Goal: Task Accomplishment & Management: Use online tool/utility

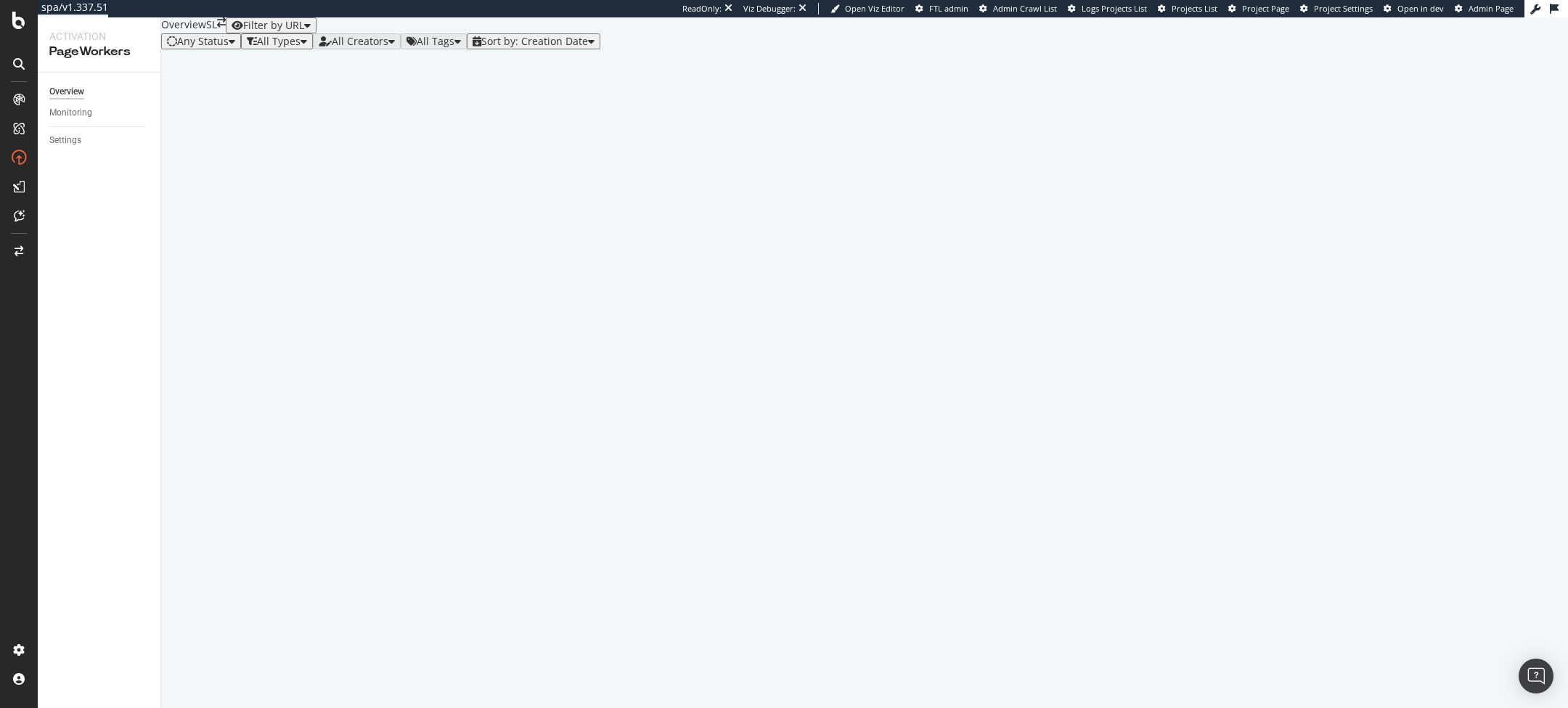
click at [235, 48] on div "Any Status" at bounding box center [201, 41] width 68 height 11
click at [352, 49] on div at bounding box center [865, 49] width 1407 height 0
click at [593, 49] on div at bounding box center [865, 49] width 1407 height 0
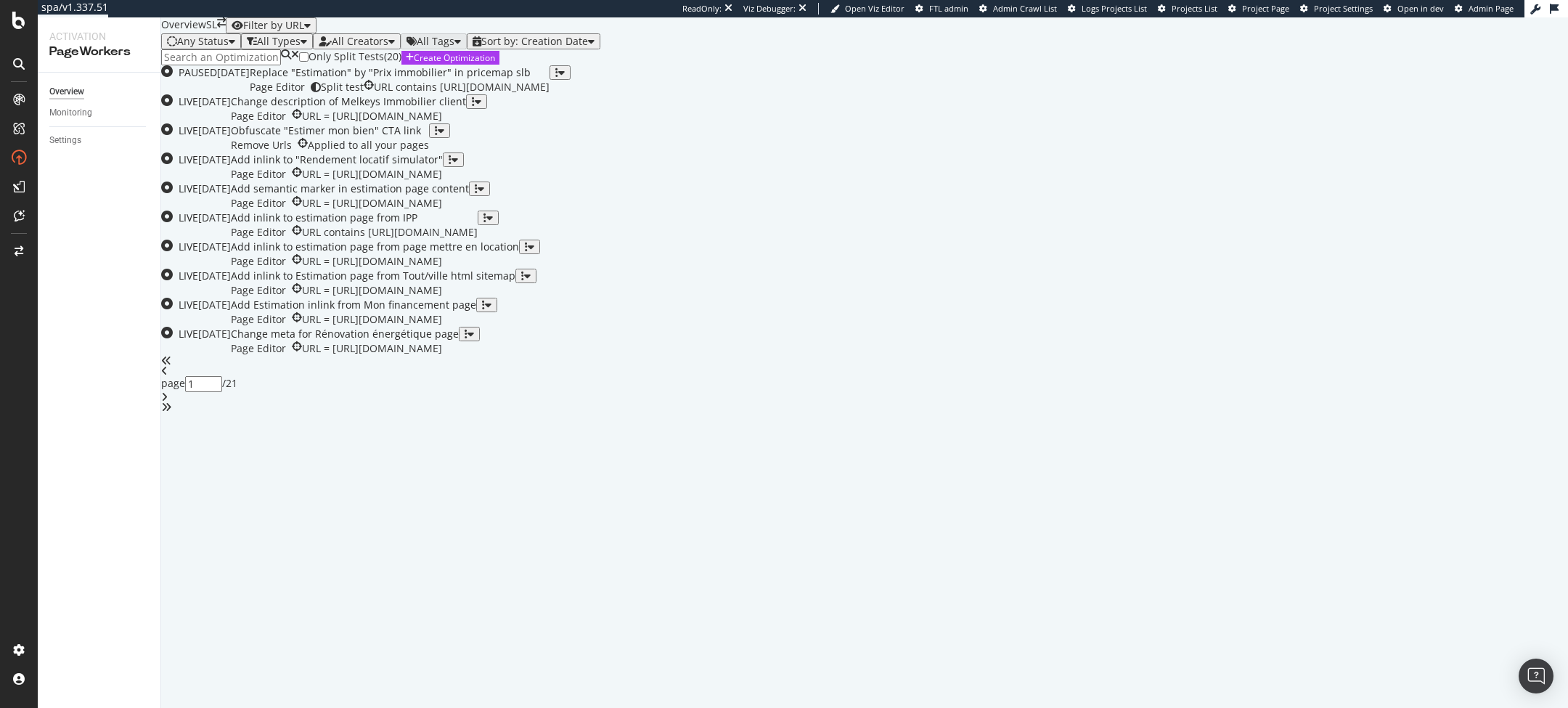
click at [525, 65] on div "Only Split Tests ( 20 ) Create Optimization" at bounding box center [865, 57] width 1407 height 16
click at [208, 48] on div "Any Status" at bounding box center [202, 41] width 51 height 11
click at [541, 49] on div "Any Status All Types All Creators All Tags Sort by: Creation Date" at bounding box center [865, 41] width 1407 height 16
click at [465, 123] on div "Change description of Melkeys Immobilier client Page Editor URL = [URL][DOMAIN_…" at bounding box center [348, 108] width 235 height 29
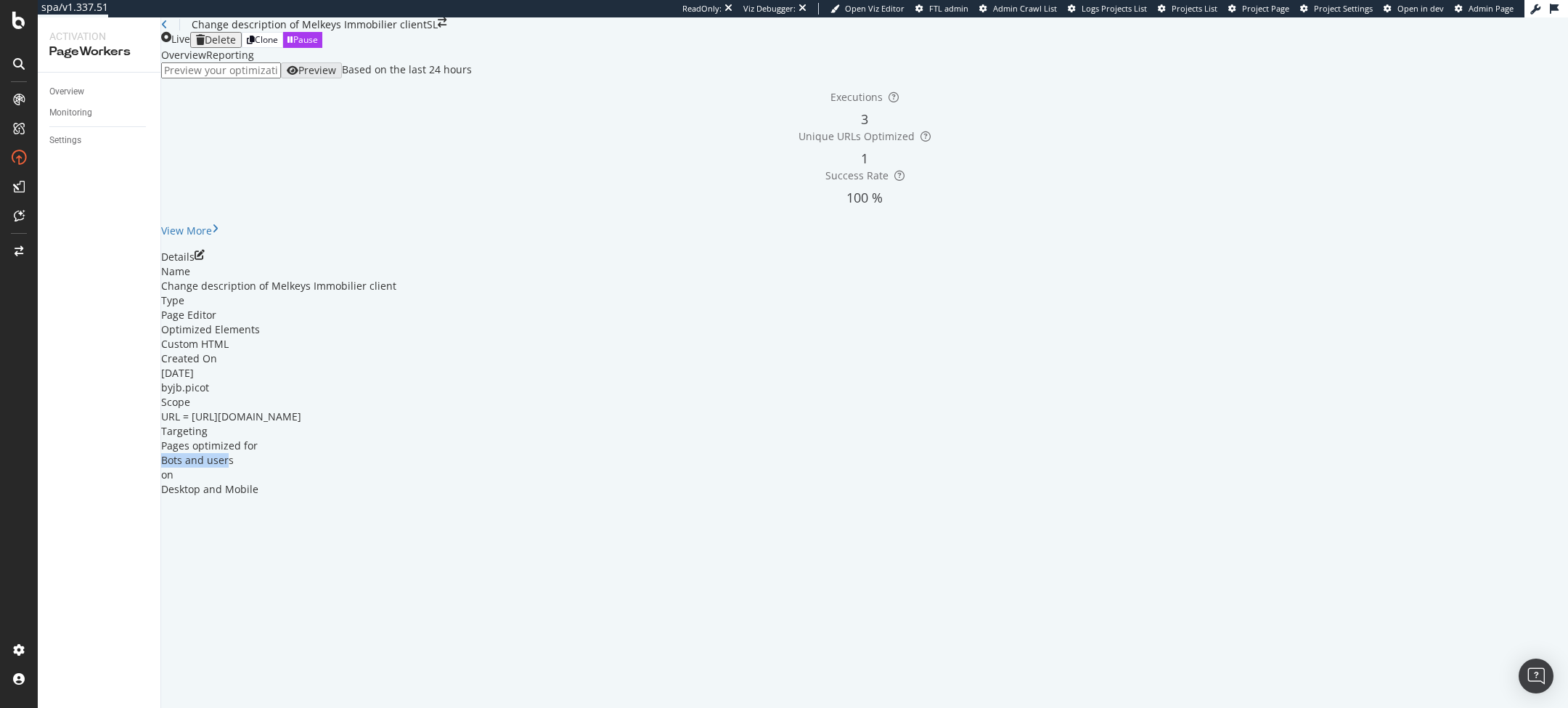
drag, startPoint x: 400, startPoint y: 537, endPoint x: 465, endPoint y: 542, distance: 65.2
click at [465, 467] on div "Bots and users" at bounding box center [865, 460] width 1407 height 15
click at [428, 467] on div "Bots and users" at bounding box center [865, 460] width 1407 height 15
drag, startPoint x: 483, startPoint y: 536, endPoint x: 649, endPoint y: 537, distance: 166.0
click at [649, 496] on div "Pages optimized for Bots and users on Desktop and Mobile" at bounding box center [865, 467] width 1407 height 58
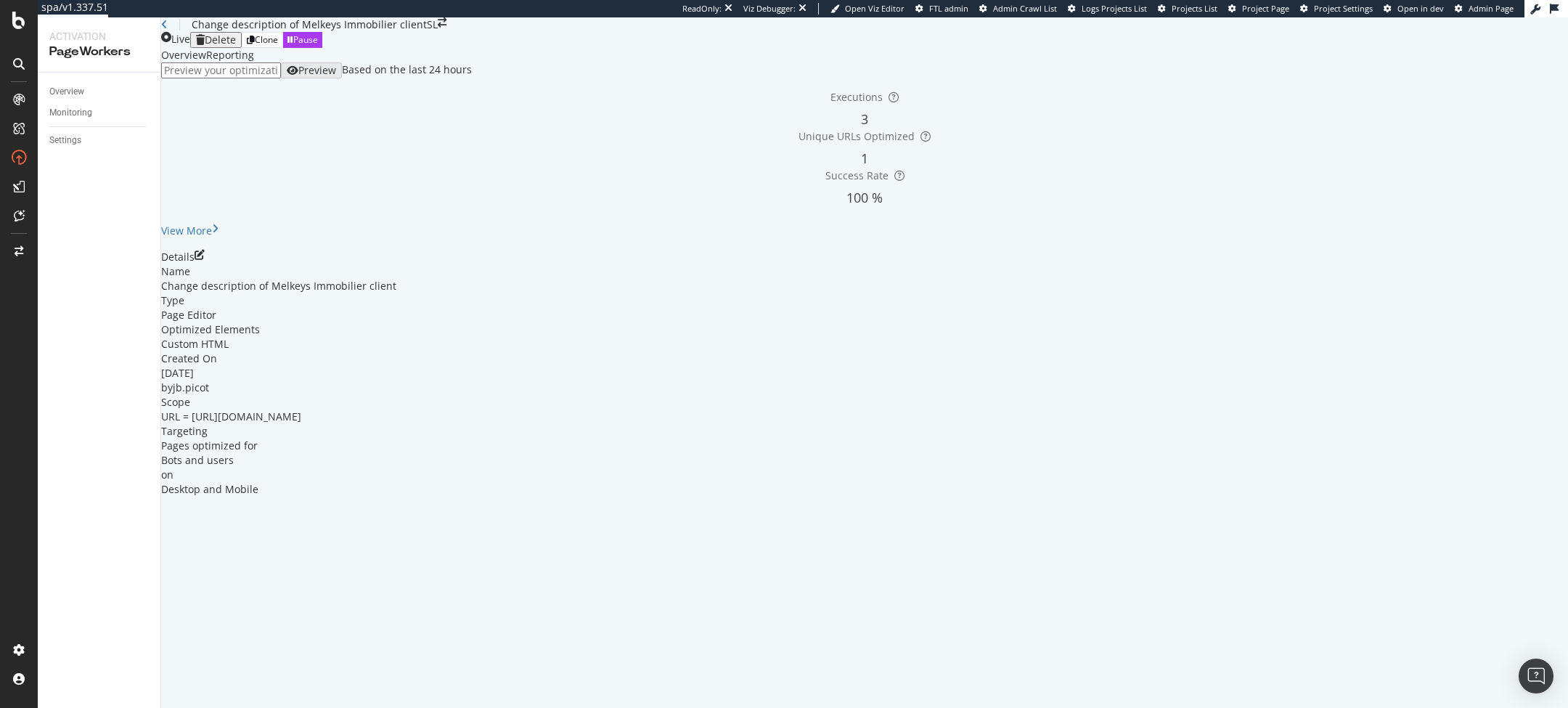
click at [602, 407] on div "Name Change description of Melkeys Immobilier client Type Page Editor Optimized…" at bounding box center [865, 380] width 1407 height 232
click at [330, 129] on div "3" at bounding box center [864, 119] width 1397 height 19
drag, startPoint x: 339, startPoint y: 247, endPoint x: 676, endPoint y: 243, distance: 337.0
click at [676, 207] on div "Executions 3 Unique URLs Optimized 1 Success Rate 100 %" at bounding box center [864, 147] width 1397 height 117
click at [652, 168] on div "1" at bounding box center [864, 159] width 1397 height 19
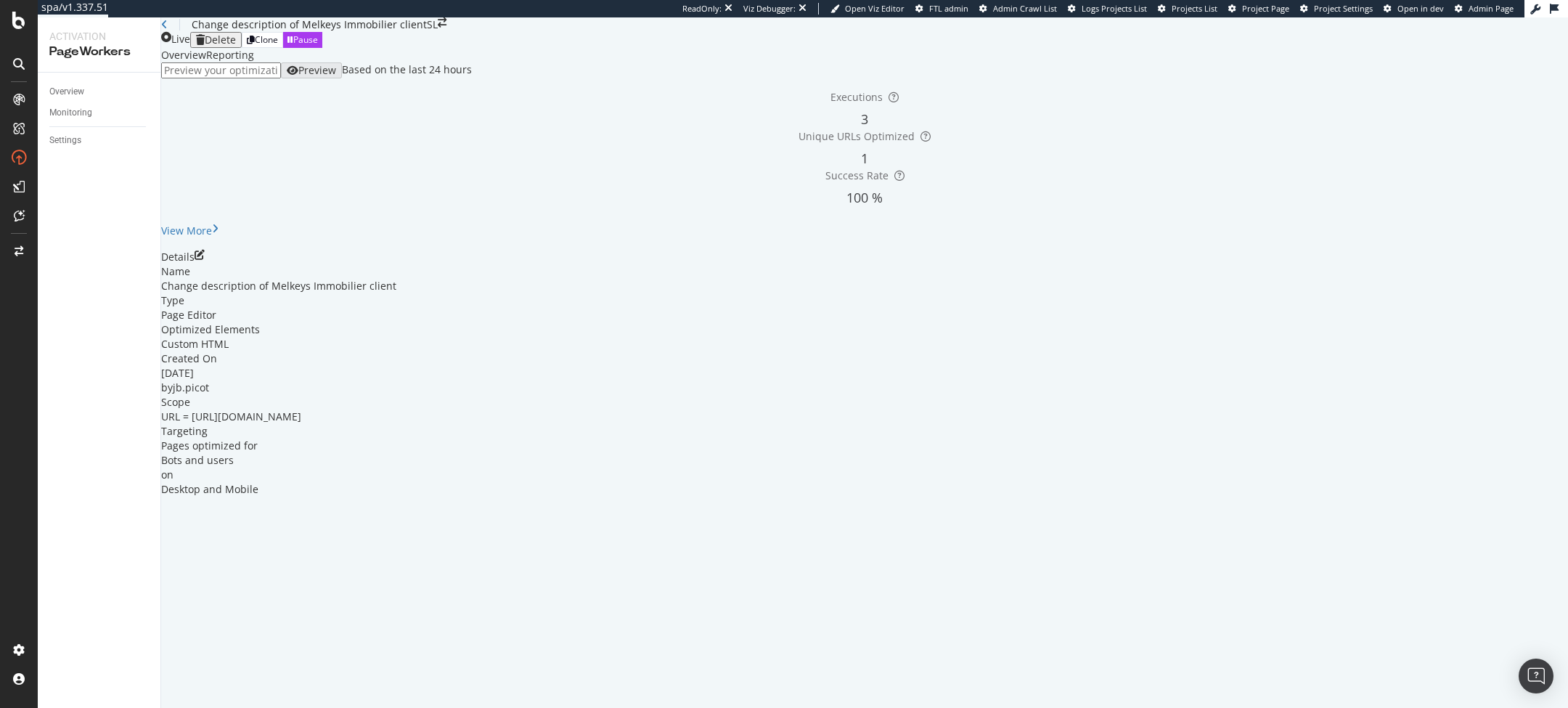
drag, startPoint x: 375, startPoint y: 254, endPoint x: 537, endPoint y: 243, distance: 162.4
click at [521, 129] on div "Executions 3" at bounding box center [864, 109] width 1397 height 39
click at [503, 129] on div "3" at bounding box center [864, 119] width 1397 height 19
click at [254, 62] on div "Reporting" at bounding box center [229, 55] width 48 height 15
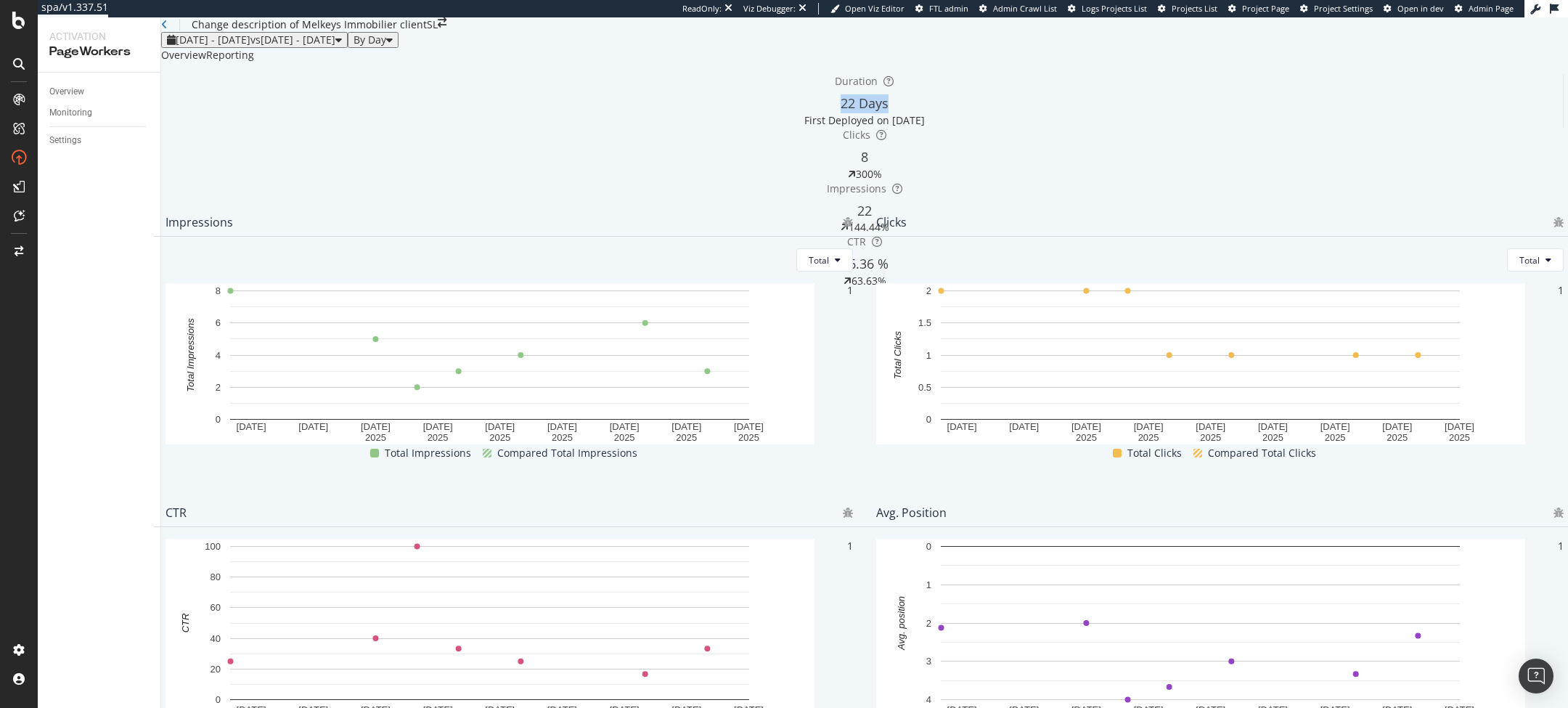
drag, startPoint x: 333, startPoint y: 223, endPoint x: 419, endPoint y: 223, distance: 86.0
click at [405, 113] on div "22 Days" at bounding box center [864, 104] width 1397 height 19
click at [434, 128] on div "First Deployed on [DATE]" at bounding box center [864, 120] width 1397 height 15
click at [206, 62] on div "Overview" at bounding box center [184, 55] width 45 height 15
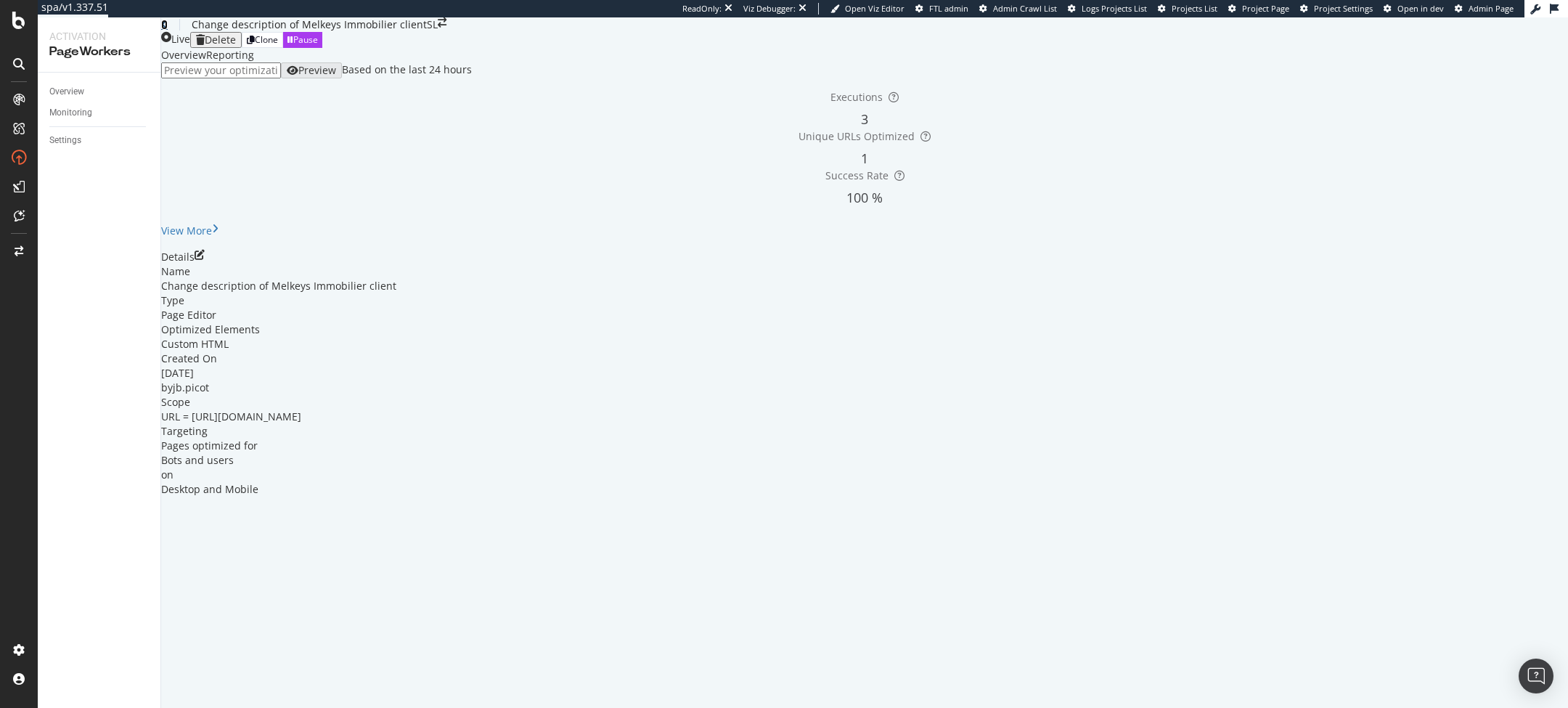
drag, startPoint x: 178, startPoint y: 38, endPoint x: 230, endPoint y: 1, distance: 63.8
click at [168, 30] on icon at bounding box center [164, 24] width 7 height 10
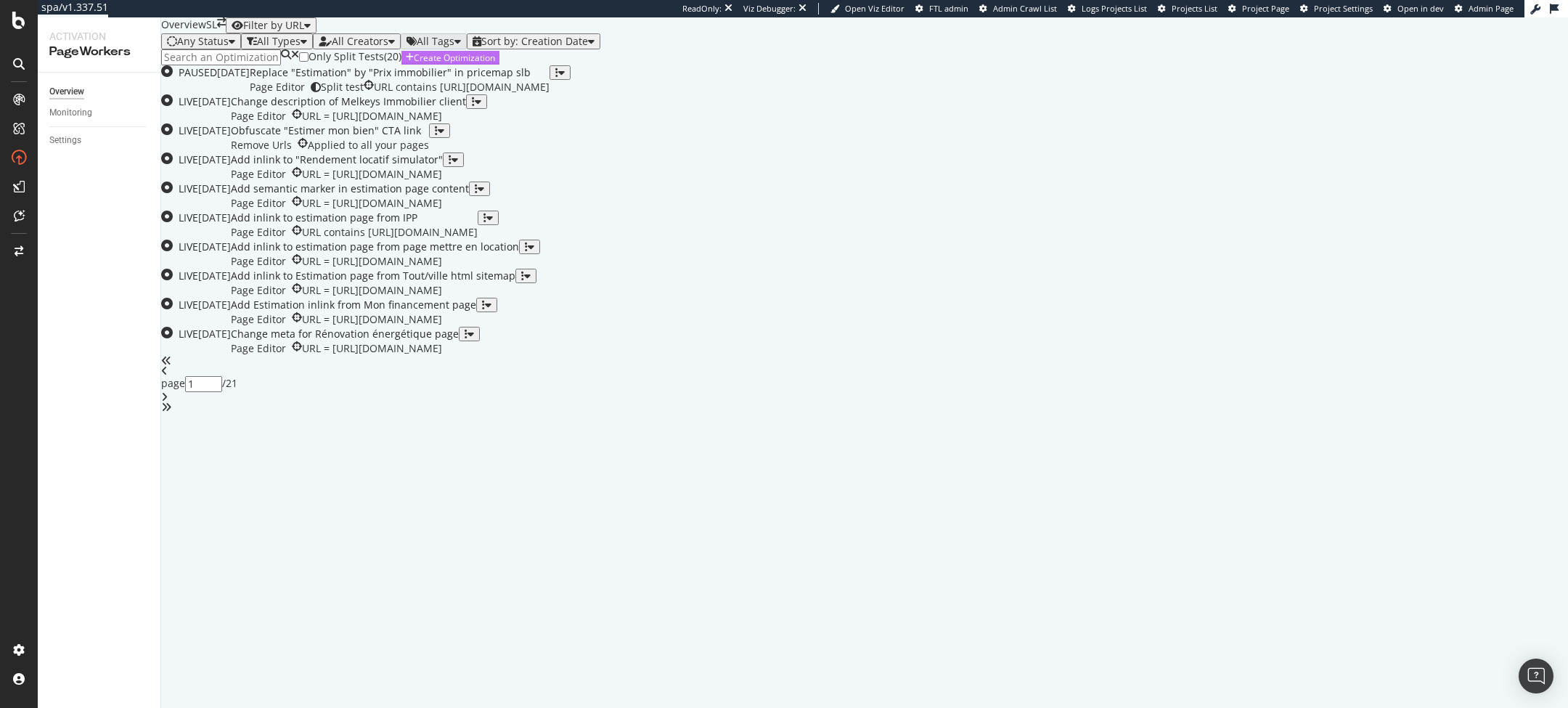
click at [495, 63] on div "Create Optimization" at bounding box center [453, 57] width 81 height 12
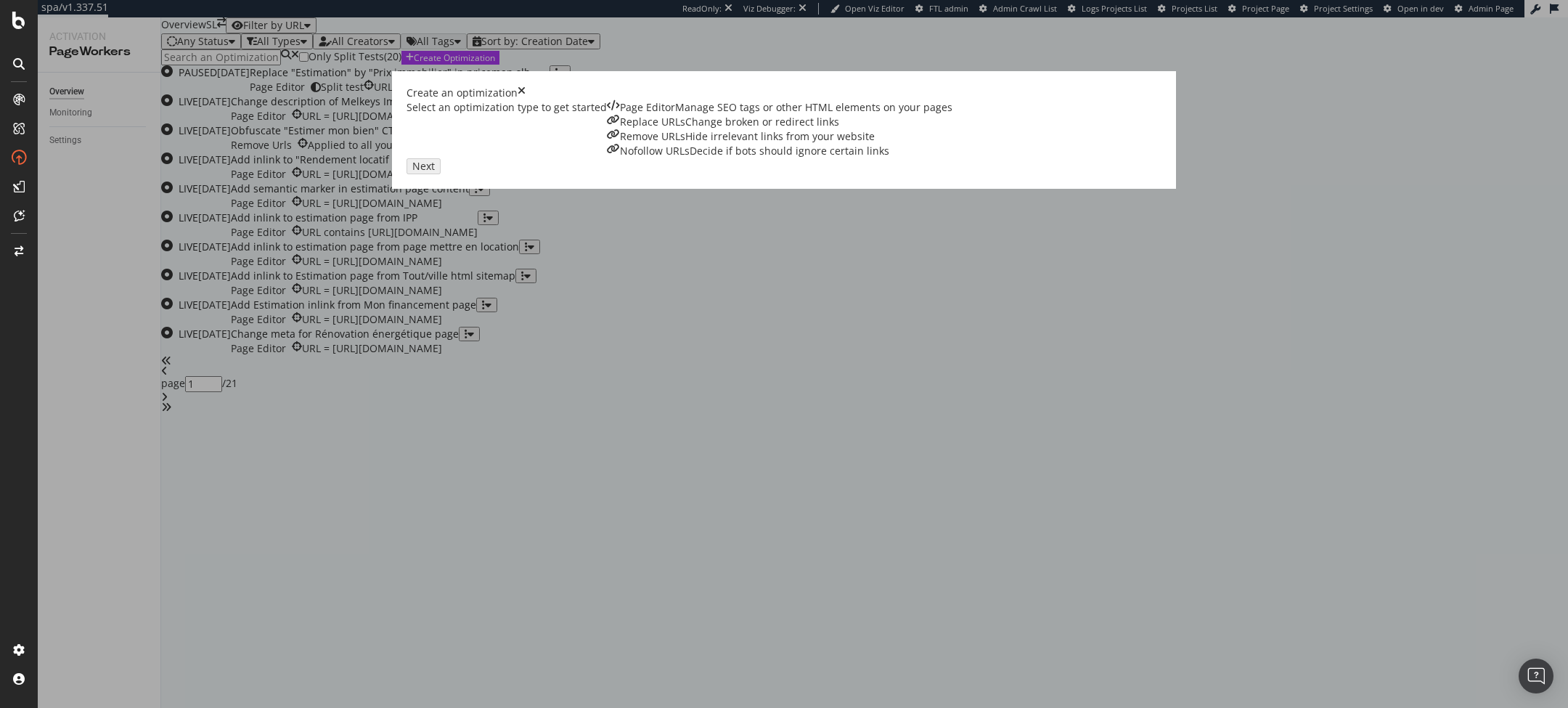
click at [606, 115] on div "Page Editor Manage SEO tags or other HTML elements on your pages" at bounding box center [779, 107] width 345 height 15
click at [430, 172] on div "Next" at bounding box center [420, 164] width 19 height 12
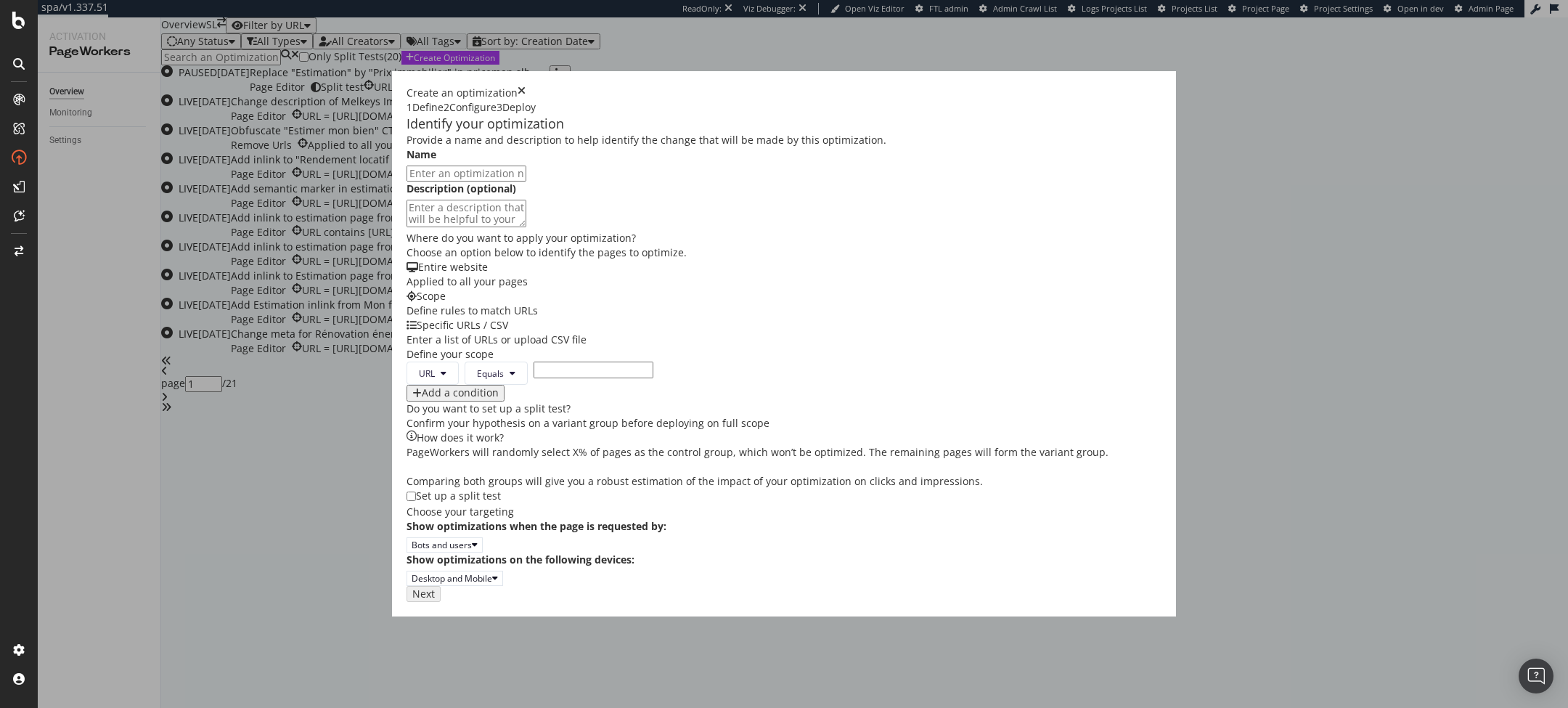
scroll to position [74, 0]
click at [407, 384] on button "URL" at bounding box center [433, 372] width 52 height 23
click at [477, 380] on span "Equals" at bounding box center [490, 373] width 27 height 12
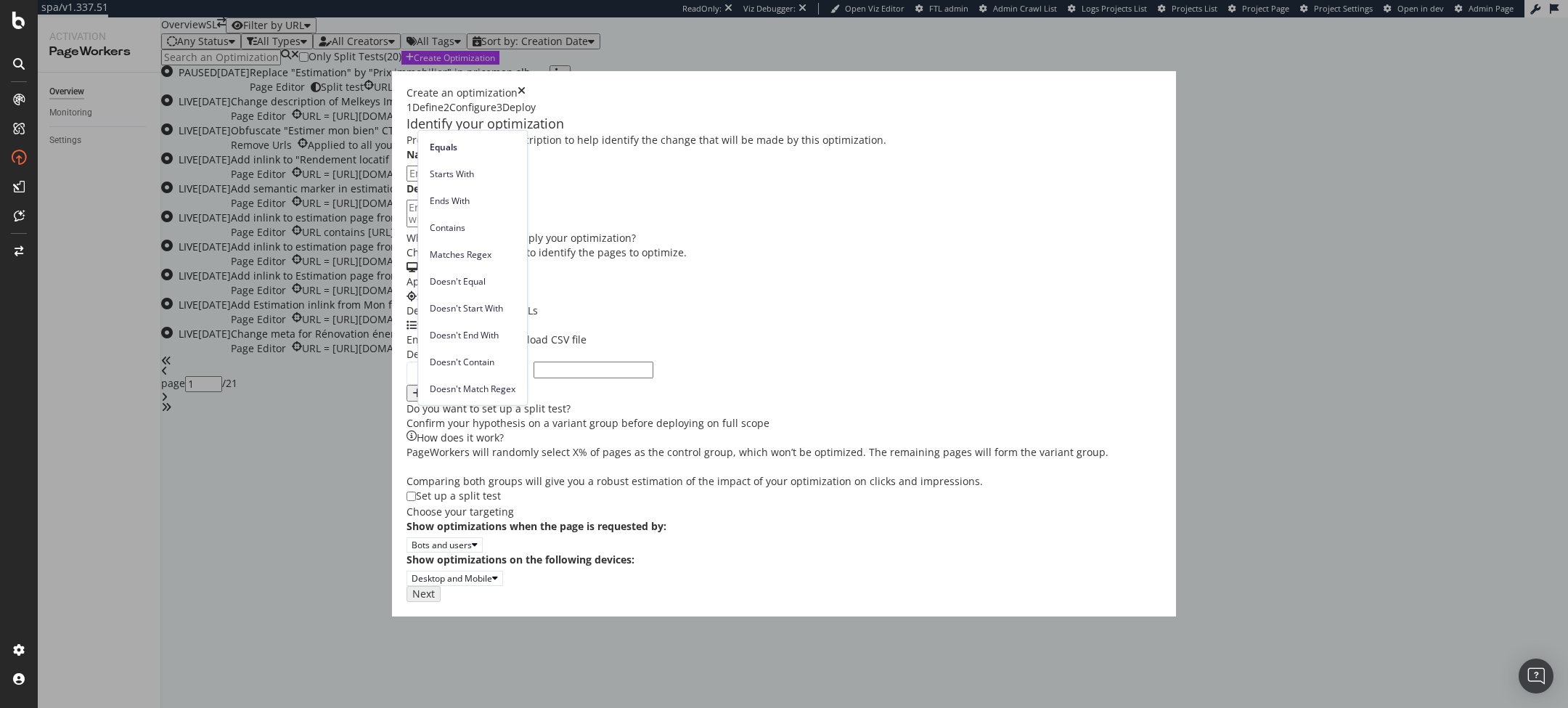
click at [662, 416] on div "Do you want to set up a split test?" at bounding box center [784, 409] width 755 height 15
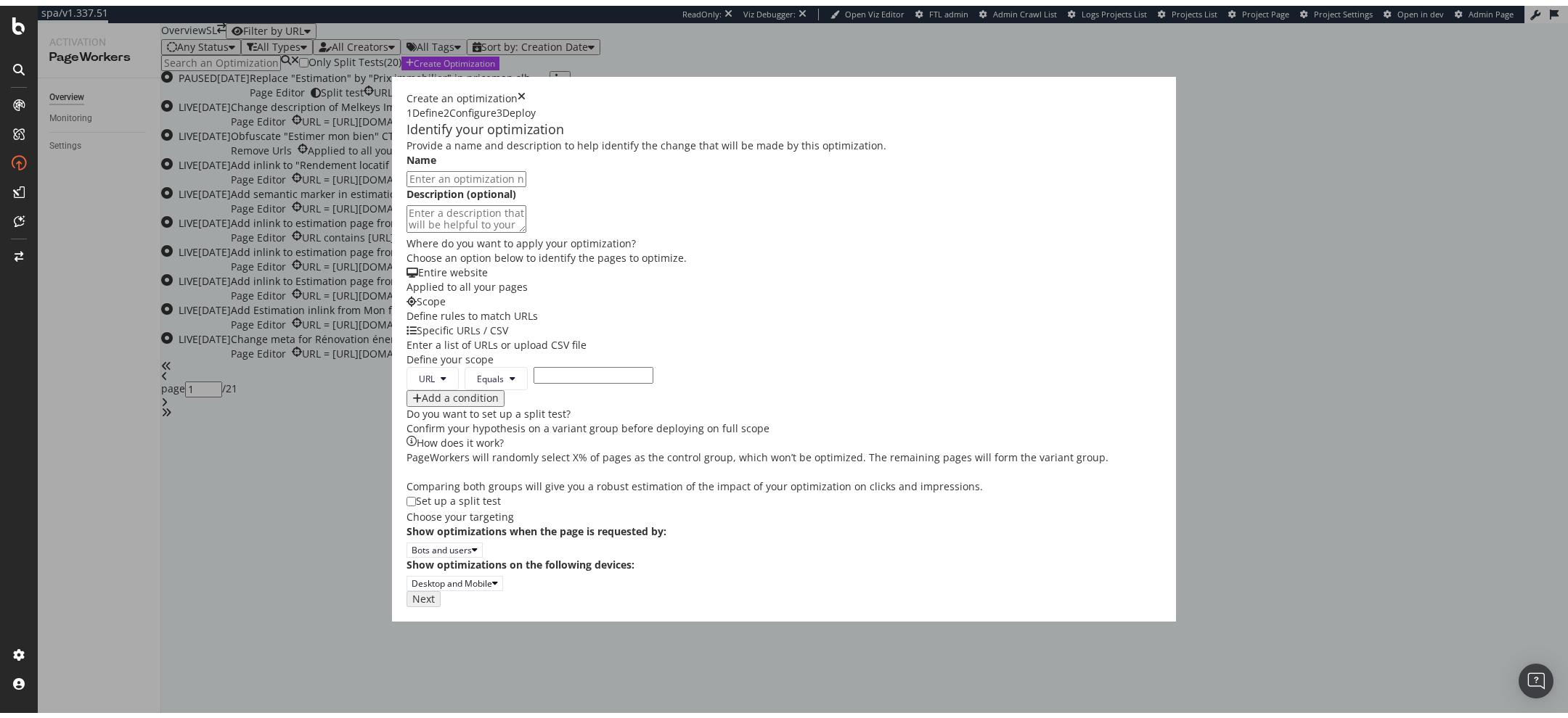
scroll to position [0, 0]
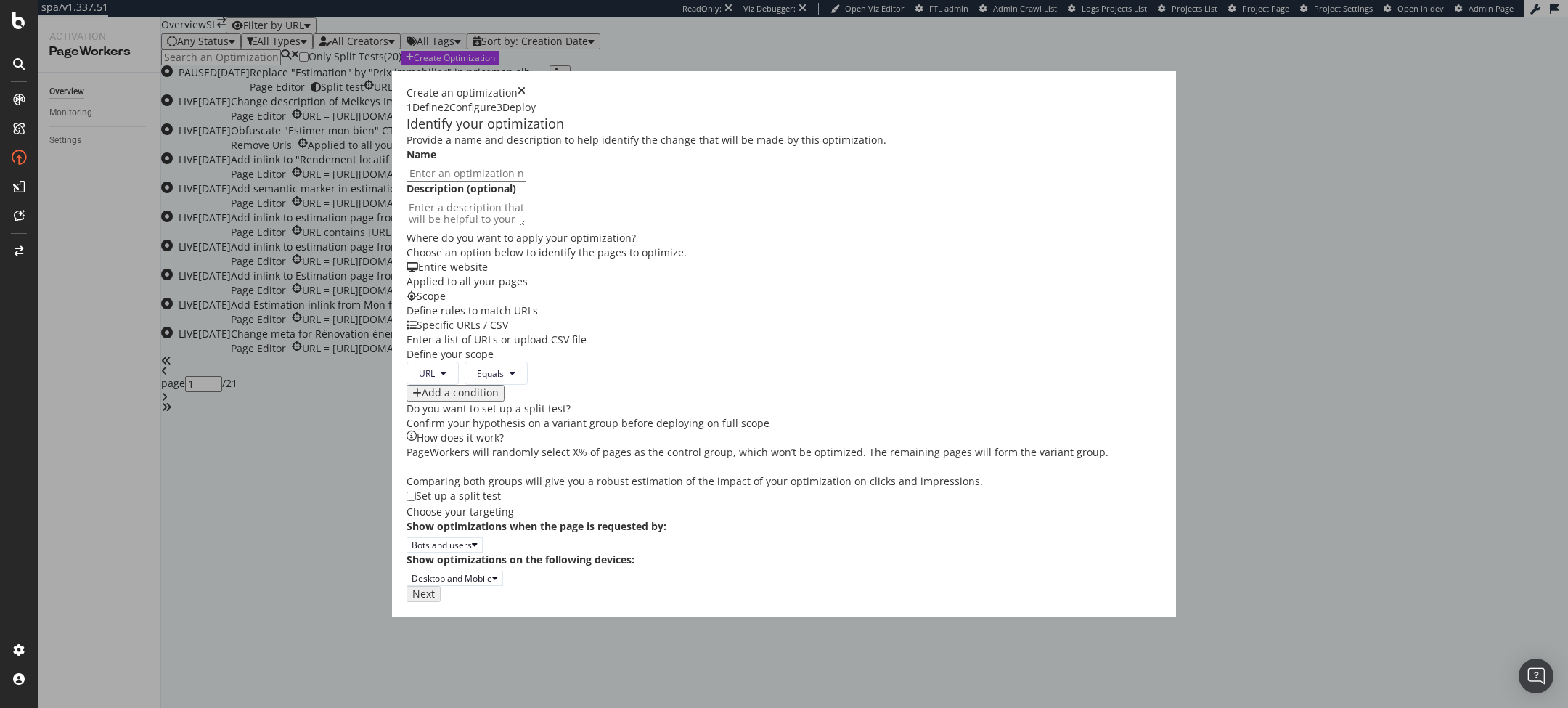
click at [1161, 86] on div "Create an optimization 1 Define 2 Configure 3 Deploy" at bounding box center [784, 100] width 755 height 29
click at [1161, 86] on div "Create an optimization" at bounding box center [784, 93] width 755 height 15
click at [525, 86] on icon "times" at bounding box center [521, 93] width 8 height 15
